Goal: Task Accomplishment & Management: Manage account settings

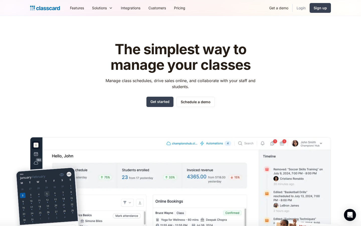
click at [301, 9] on link "Login" at bounding box center [301, 7] width 17 height 11
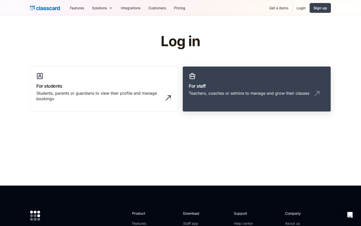
click at [249, 82] on link "For staff Teachers, coaches or admins to manage and grow their classes" at bounding box center [257, 89] width 148 height 46
